Goal: Transaction & Acquisition: Purchase product/service

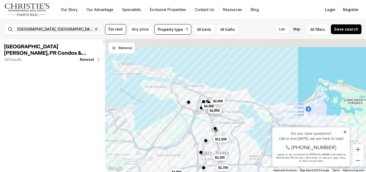
drag, startPoint x: 232, startPoint y: 75, endPoint x: 200, endPoint y: 129, distance: 63.5
click at [200, 129] on div "$1,700 $1,250 $1,050 $2,100 $4,500 $2,850 $11,500 $1,600 $4,500 $1,100 $1,500 $…" at bounding box center [235, 105] width 261 height 133
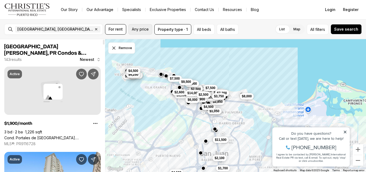
click at [141, 28] on span "Any price" at bounding box center [140, 29] width 17 height 4
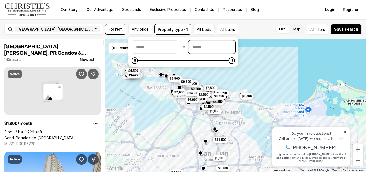
click at [219, 49] on input "priceMax" at bounding box center [212, 46] width 46 height 13
type input "******"
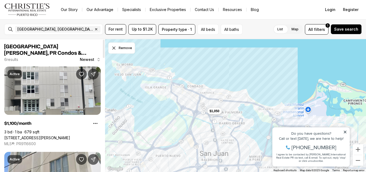
click at [307, 53] on div "$1,050" at bounding box center [235, 105] width 261 height 133
click at [345, 26] on button "Save search" at bounding box center [346, 29] width 31 height 10
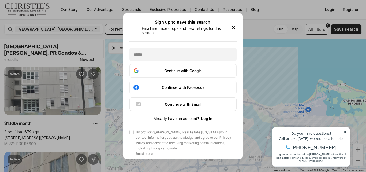
click at [236, 25] on icon "button" at bounding box center [233, 27] width 6 height 6
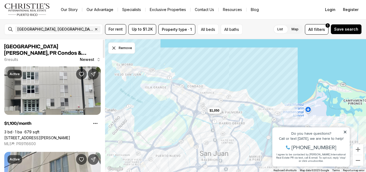
click at [219, 110] on span "$1,050" at bounding box center [215, 110] width 10 height 4
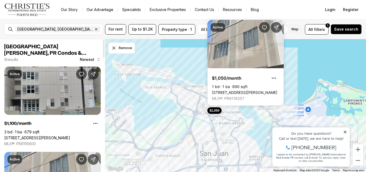
scroll to position [27, 0]
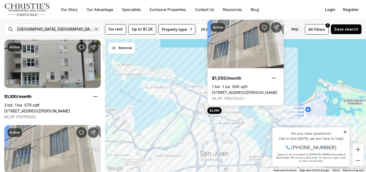
click at [65, 109] on link "[STREET_ADDRESS][PERSON_NAME]" at bounding box center [37, 111] width 66 height 5
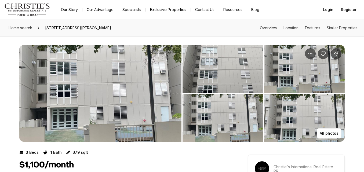
click at [108, 82] on img "View image gallery" at bounding box center [100, 93] width 162 height 97
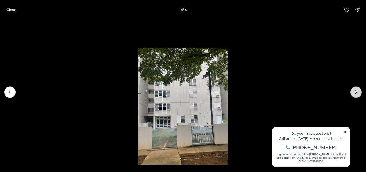
click at [357, 90] on icon "Next slide" at bounding box center [356, 91] width 5 height 5
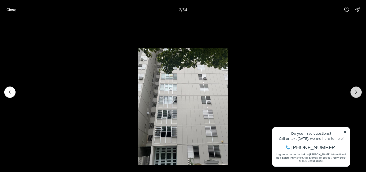
click at [356, 90] on icon "Next slide" at bounding box center [356, 91] width 5 height 5
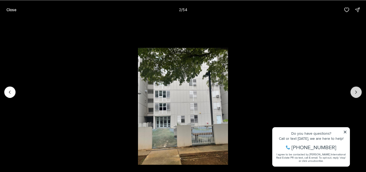
click at [356, 90] on icon "Next slide" at bounding box center [356, 91] width 5 height 5
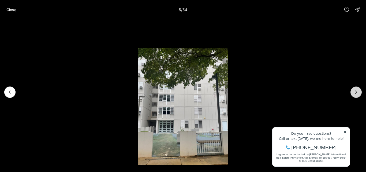
click at [356, 90] on icon "Next slide" at bounding box center [356, 91] width 5 height 5
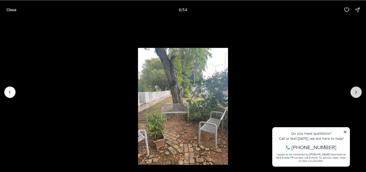
click at [356, 90] on icon "Next slide" at bounding box center [356, 91] width 5 height 5
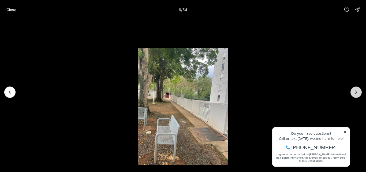
click at [356, 90] on icon "Next slide" at bounding box center [356, 91] width 5 height 5
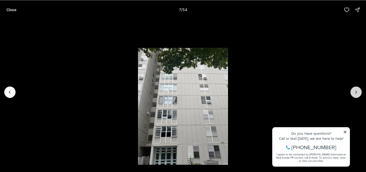
click at [356, 90] on icon "Next slide" at bounding box center [356, 91] width 5 height 5
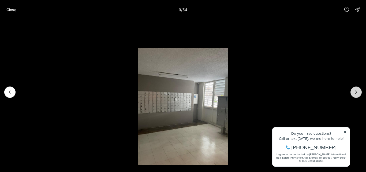
click at [356, 90] on icon "Next slide" at bounding box center [356, 91] width 5 height 5
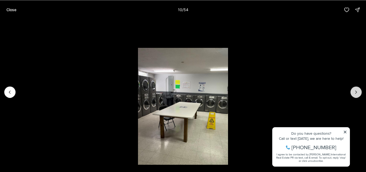
click at [356, 90] on icon "Next slide" at bounding box center [356, 91] width 5 height 5
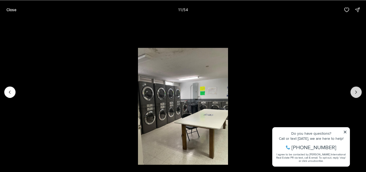
click at [356, 90] on icon "Next slide" at bounding box center [356, 91] width 5 height 5
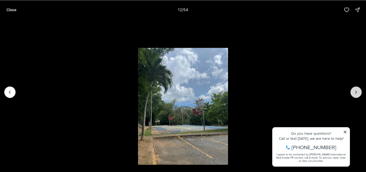
click at [356, 90] on icon "Next slide" at bounding box center [356, 91] width 5 height 5
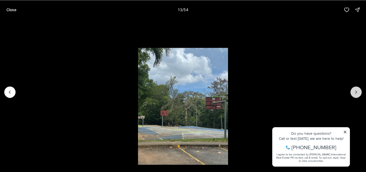
click at [356, 90] on icon "Next slide" at bounding box center [356, 91] width 5 height 5
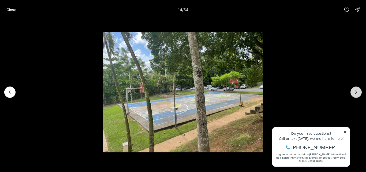
click at [356, 90] on icon "Next slide" at bounding box center [356, 91] width 5 height 5
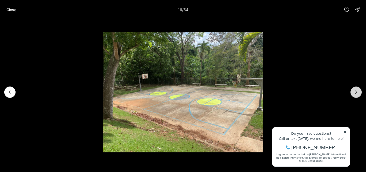
click at [356, 90] on icon "Next slide" at bounding box center [356, 91] width 5 height 5
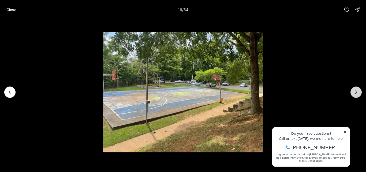
click at [356, 90] on icon "Next slide" at bounding box center [356, 91] width 5 height 5
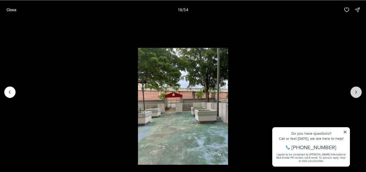
click at [356, 90] on icon "Next slide" at bounding box center [356, 91] width 5 height 5
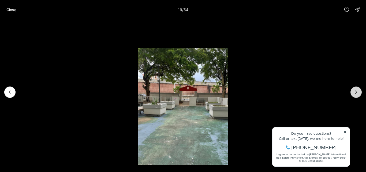
click at [356, 90] on icon "Next slide" at bounding box center [356, 91] width 5 height 5
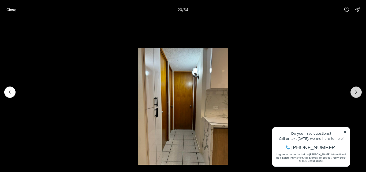
click at [356, 90] on icon "Next slide" at bounding box center [356, 91] width 5 height 5
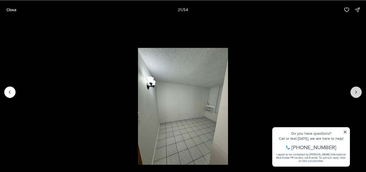
click at [356, 90] on icon "Next slide" at bounding box center [356, 91] width 5 height 5
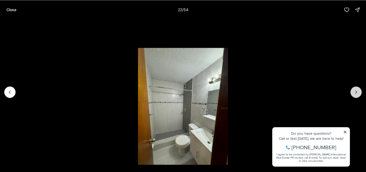
click at [356, 90] on icon "Next slide" at bounding box center [356, 91] width 5 height 5
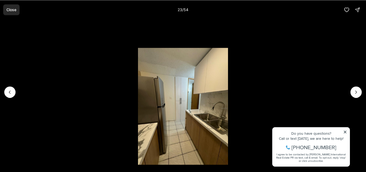
click at [15, 6] on button "Close" at bounding box center [11, 9] width 16 height 11
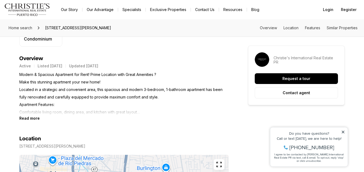
scroll to position [215, 0]
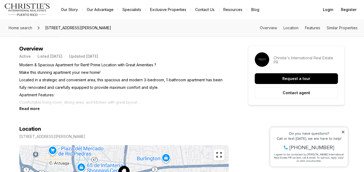
drag, startPoint x: 46, startPoint y: 27, endPoint x: 123, endPoint y: 27, distance: 77.0
click at [113, 27] on span "[STREET_ADDRESS][PERSON_NAME]" at bounding box center [78, 28] width 70 height 9
copy span "[STREET_ADDRESS][PERSON_NAME]"
click at [32, 109] on b "Read more" at bounding box center [29, 108] width 20 height 5
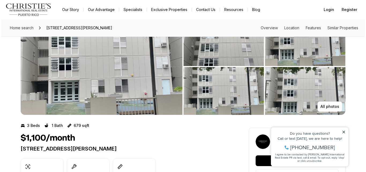
scroll to position [0, 0]
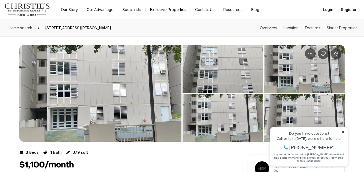
click at [65, 71] on img "View image gallery" at bounding box center [100, 93] width 162 height 97
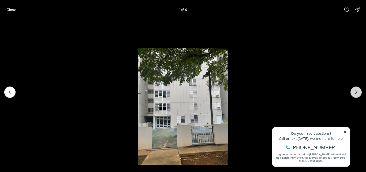
click at [354, 92] on icon "Next slide" at bounding box center [356, 91] width 5 height 5
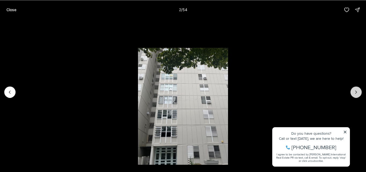
click at [354, 92] on icon "Next slide" at bounding box center [356, 91] width 5 height 5
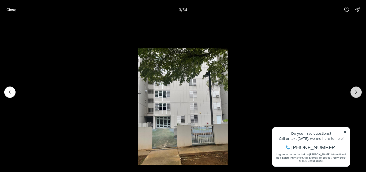
click at [354, 92] on icon "Next slide" at bounding box center [356, 91] width 5 height 5
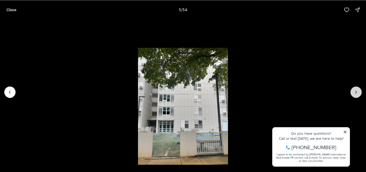
click at [354, 92] on icon "Next slide" at bounding box center [356, 91] width 5 height 5
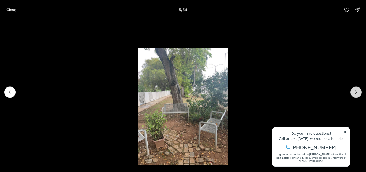
click at [354, 92] on icon "Next slide" at bounding box center [356, 91] width 5 height 5
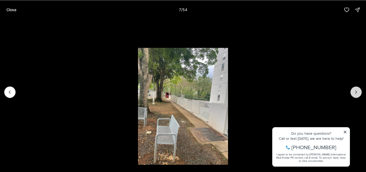
click at [354, 92] on icon "Next slide" at bounding box center [356, 91] width 5 height 5
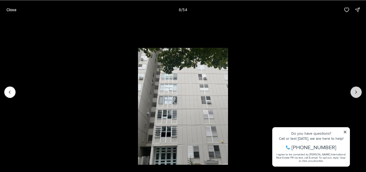
click at [354, 92] on icon "Next slide" at bounding box center [356, 91] width 5 height 5
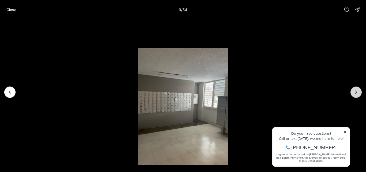
click at [354, 92] on icon "Next slide" at bounding box center [356, 91] width 5 height 5
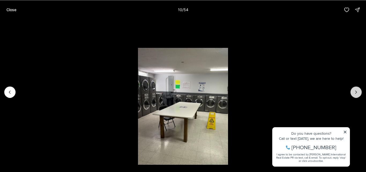
click at [354, 92] on icon "Next slide" at bounding box center [356, 91] width 5 height 5
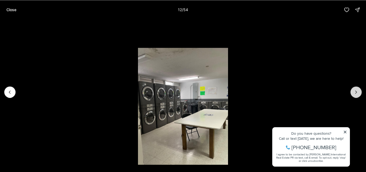
click at [354, 92] on icon "Next slide" at bounding box center [356, 91] width 5 height 5
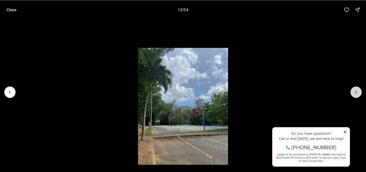
click at [354, 92] on icon "Next slide" at bounding box center [356, 91] width 5 height 5
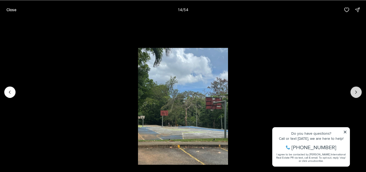
click at [354, 92] on icon "Next slide" at bounding box center [356, 91] width 5 height 5
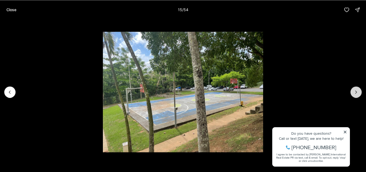
click at [354, 92] on icon "Next slide" at bounding box center [356, 91] width 5 height 5
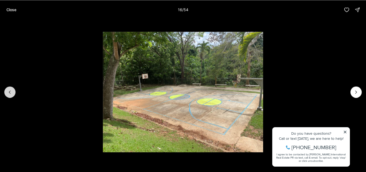
click at [11, 92] on icon "Previous slide" at bounding box center [9, 91] width 5 height 5
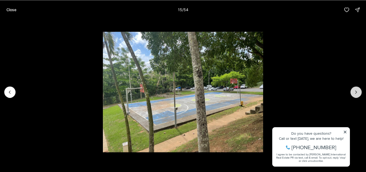
click at [356, 91] on icon "Next slide" at bounding box center [356, 91] width 5 height 5
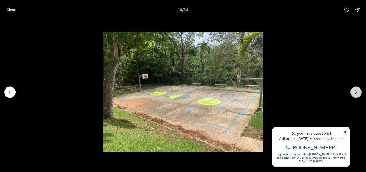
click at [356, 91] on icon "Next slide" at bounding box center [356, 91] width 5 height 5
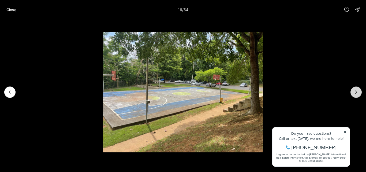
click at [356, 91] on icon "Next slide" at bounding box center [356, 91] width 5 height 5
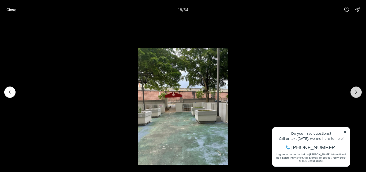
click at [356, 91] on icon "Next slide" at bounding box center [356, 91] width 5 height 5
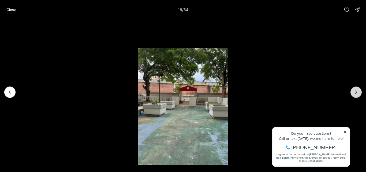
click at [356, 91] on icon "Next slide" at bounding box center [356, 92] width 1 height 3
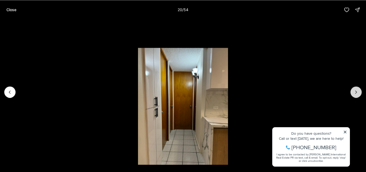
click at [356, 91] on icon "Next slide" at bounding box center [356, 92] width 1 height 3
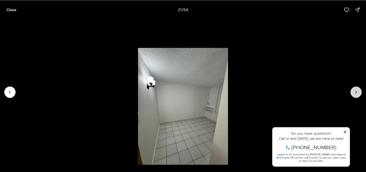
click at [356, 91] on icon "Next slide" at bounding box center [356, 92] width 1 height 3
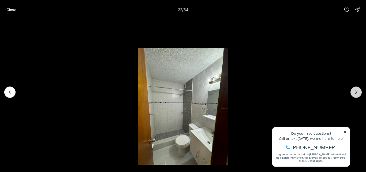
click at [356, 91] on icon "Next slide" at bounding box center [356, 92] width 1 height 3
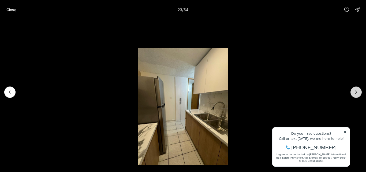
click at [356, 91] on icon "Next slide" at bounding box center [356, 92] width 1 height 3
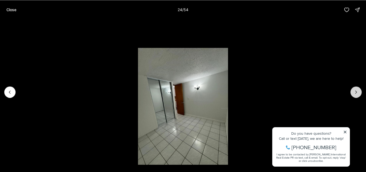
click at [356, 91] on icon "Next slide" at bounding box center [356, 92] width 1 height 3
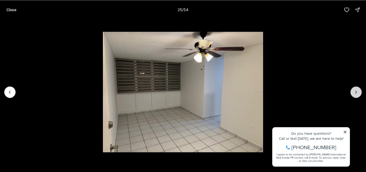
click at [356, 91] on icon "Next slide" at bounding box center [356, 92] width 1 height 3
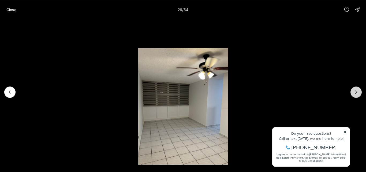
click at [356, 91] on icon "Next slide" at bounding box center [356, 92] width 1 height 3
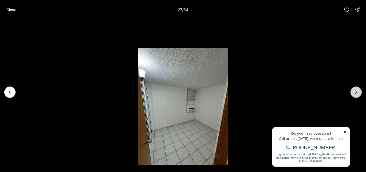
click at [356, 91] on icon "Next slide" at bounding box center [356, 92] width 1 height 3
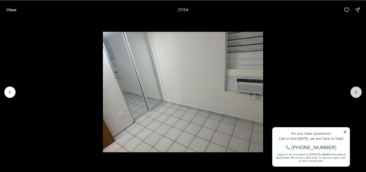
click at [356, 91] on icon "Next slide" at bounding box center [356, 92] width 1 height 3
